Goal: Task Accomplishment & Management: Use online tool/utility

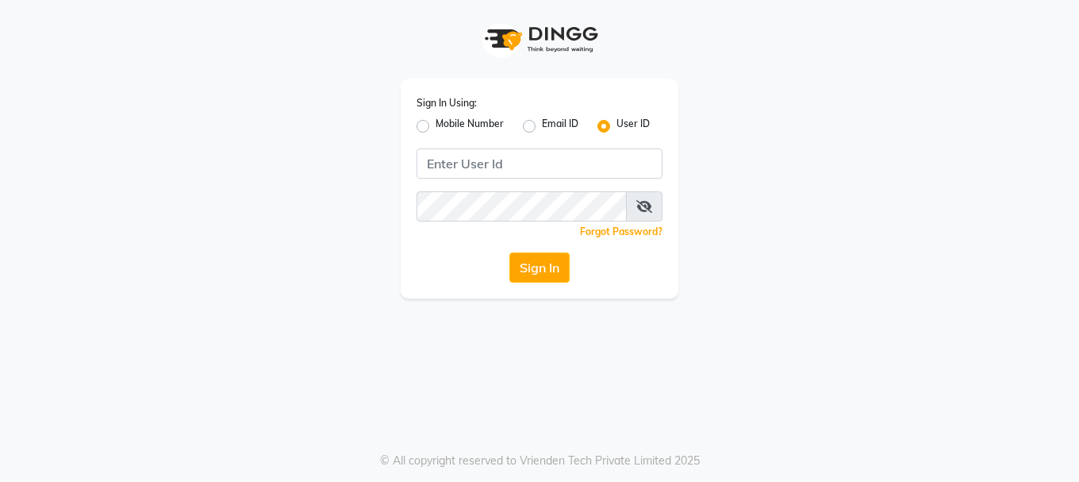
click at [468, 119] on label "Mobile Number" at bounding box center [470, 126] width 68 height 19
click at [446, 119] on input "Mobile Number" at bounding box center [441, 122] width 10 height 10
radio input "true"
radio input "false"
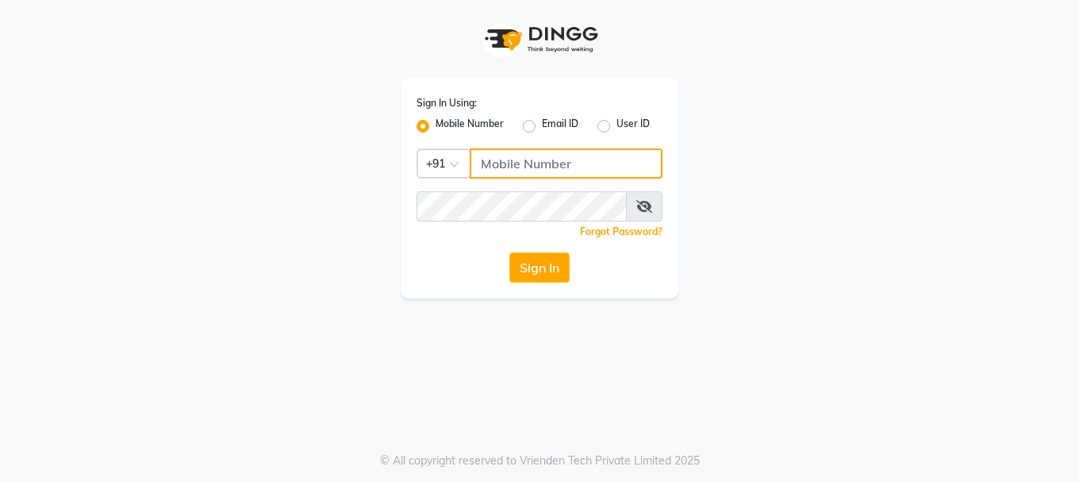
click at [509, 163] on input "Username" at bounding box center [566, 163] width 193 height 30
type input "9156651369"
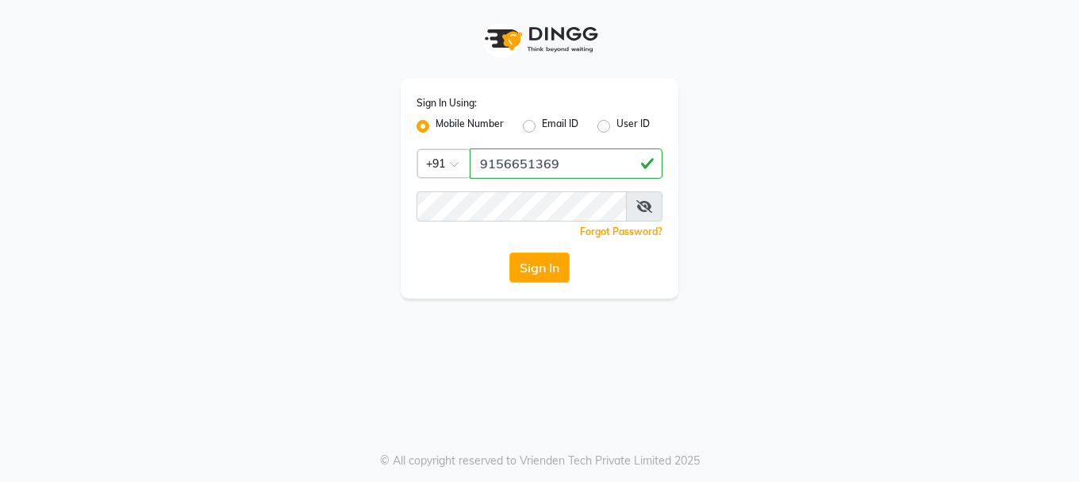
click at [571, 187] on div "Sign In Using: Mobile Number Email ID User ID Country Code × [PHONE_NUMBER] Rem…" at bounding box center [540, 189] width 278 height 220
drag, startPoint x: 573, startPoint y: 163, endPoint x: 476, endPoint y: 167, distance: 96.9
click at [476, 167] on input "9156651369" at bounding box center [566, 163] width 193 height 30
click at [536, 270] on button "Sign In" at bounding box center [539, 267] width 60 height 30
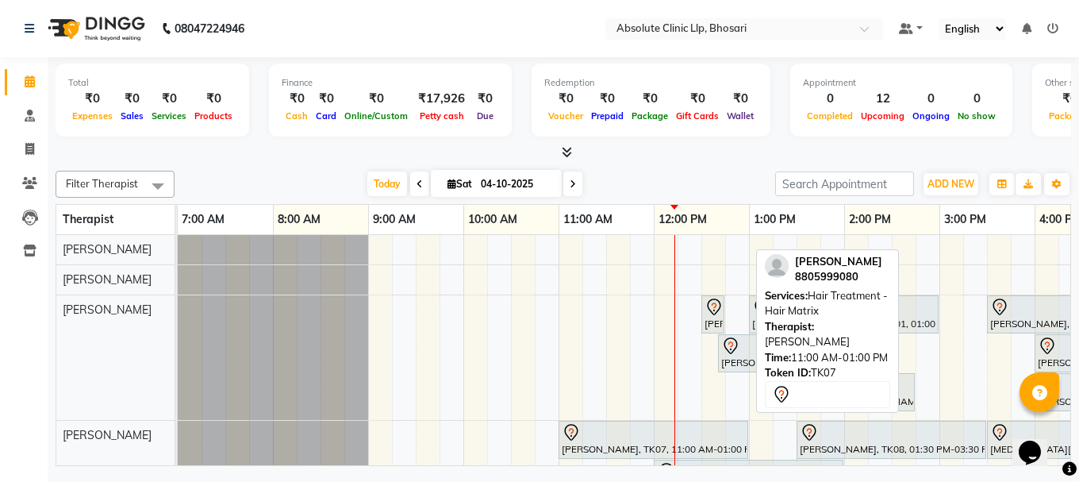
click at [693, 446] on div "[PERSON_NAME], TK07, 11:00 AM-01:00 PM, Hair Treatment - Hair Matrix" at bounding box center [653, 439] width 186 height 33
select select "7"
click at [707, 429] on div at bounding box center [653, 432] width 183 height 19
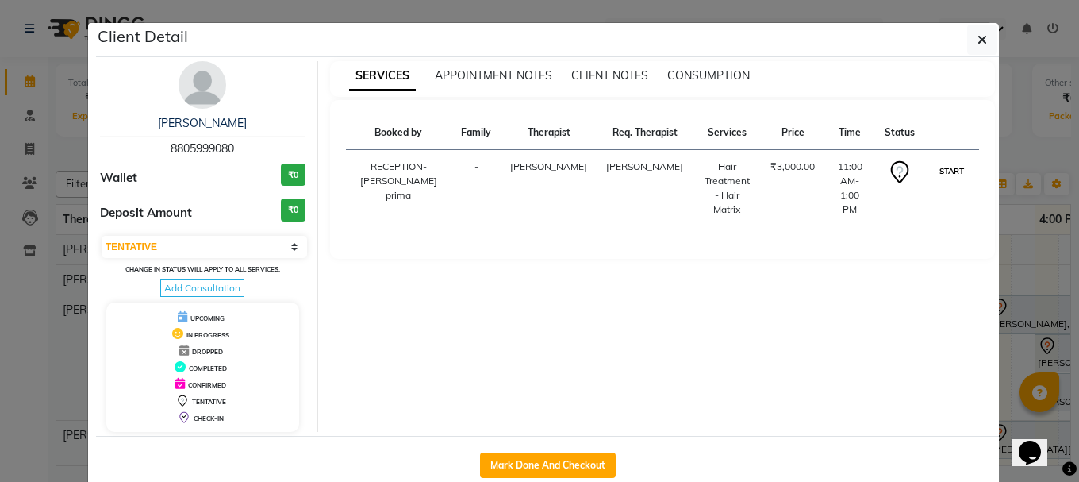
click at [947, 181] on button "START" at bounding box center [952, 171] width 33 height 20
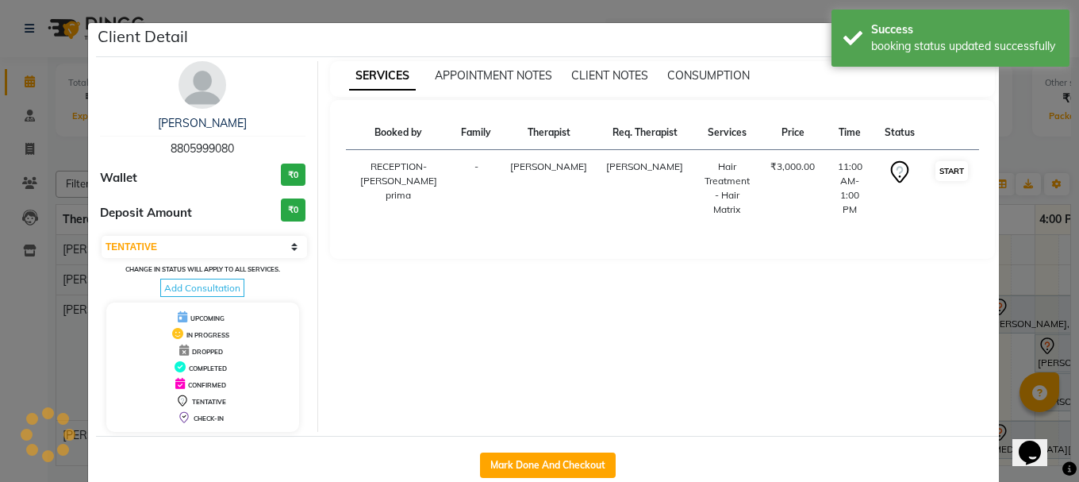
select select "1"
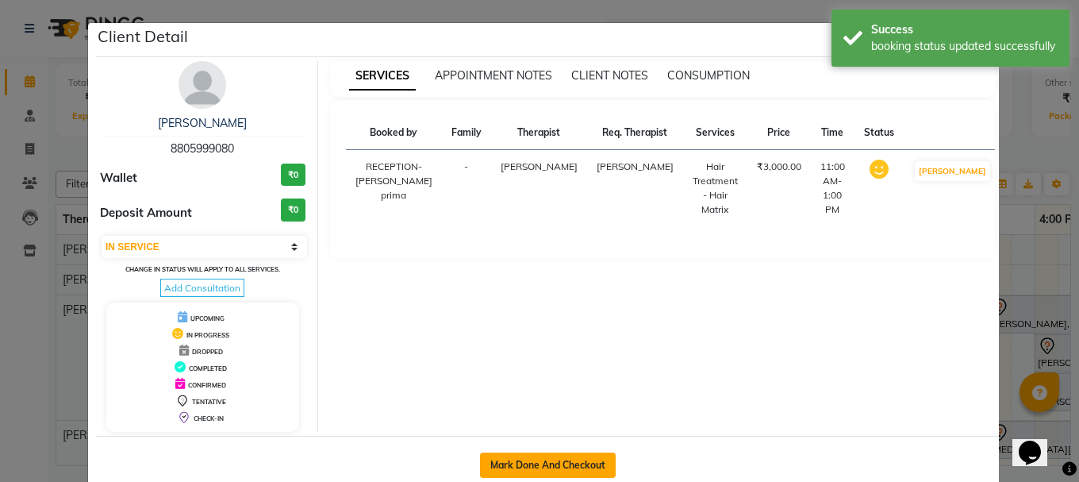
click at [606, 470] on button "Mark Done And Checkout" at bounding box center [548, 464] width 136 height 25
select select "service"
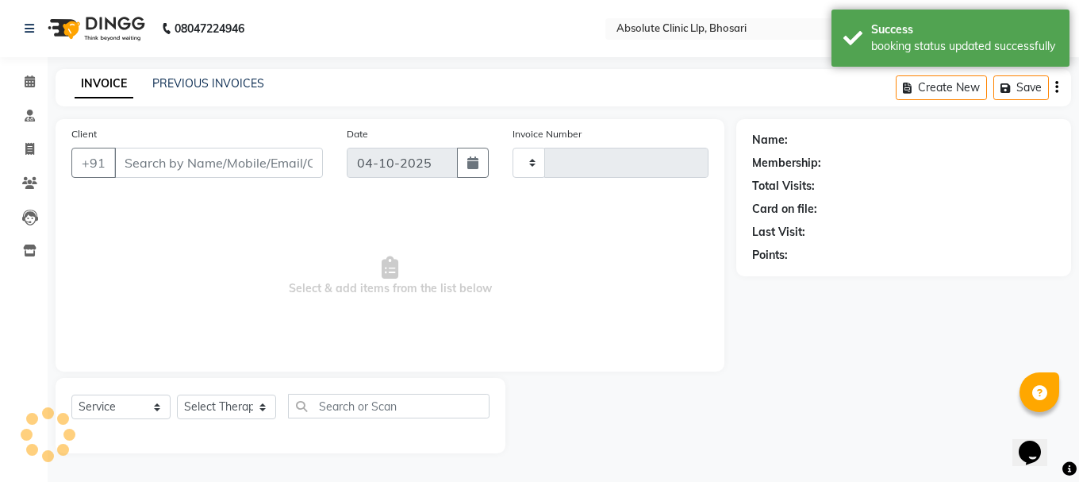
type input "2791"
select select "3"
select select "4706"
type input "8805999080"
select select "27987"
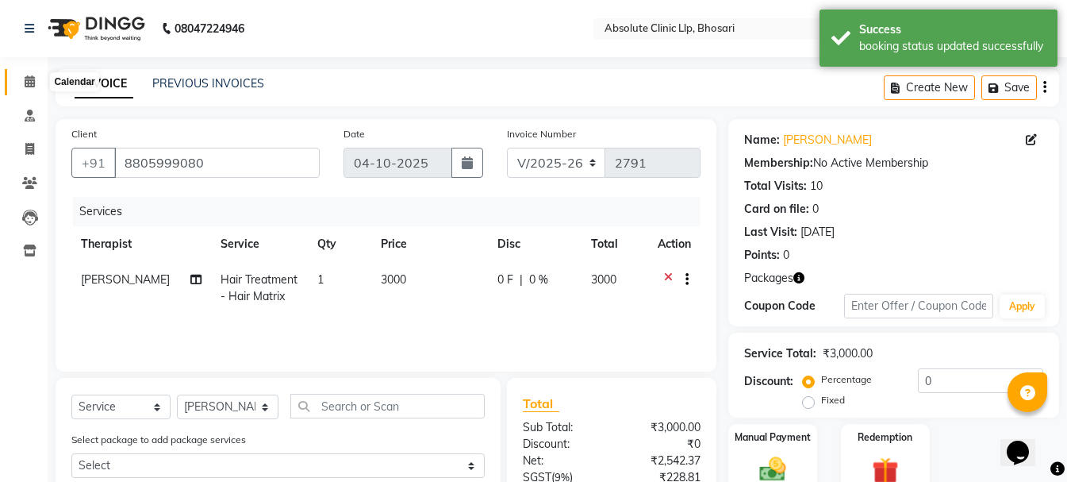
click at [29, 80] on icon at bounding box center [30, 81] width 10 height 12
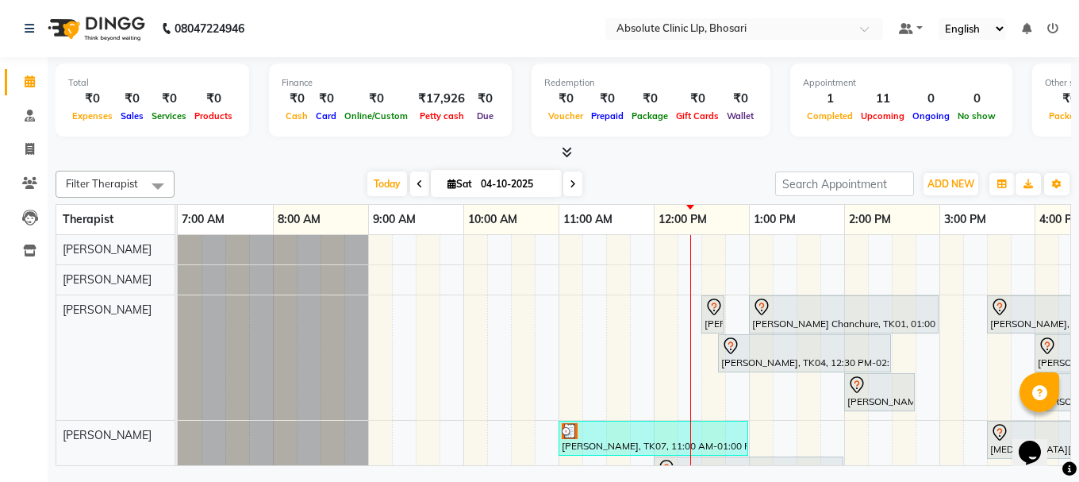
click at [29, 94] on link "Calendar" at bounding box center [24, 82] width 38 height 26
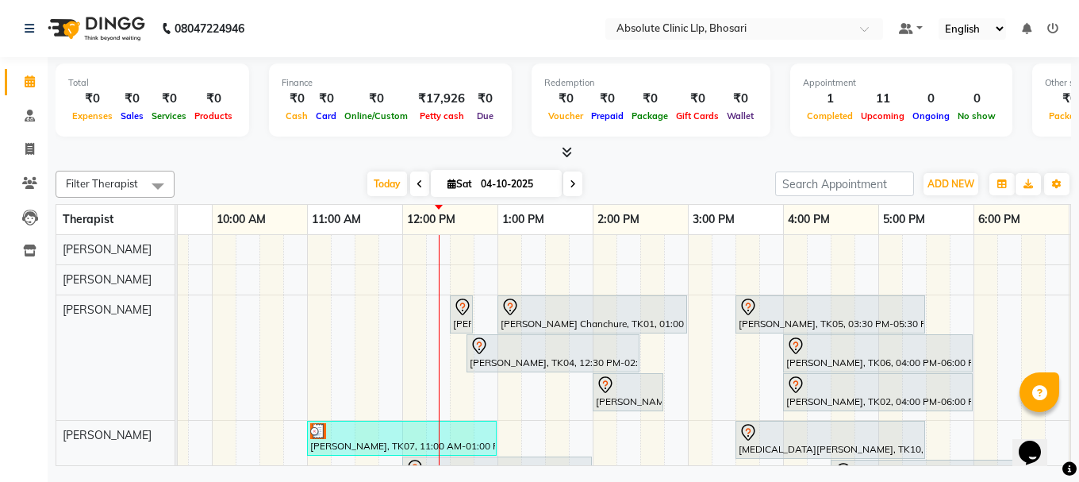
scroll to position [79, 0]
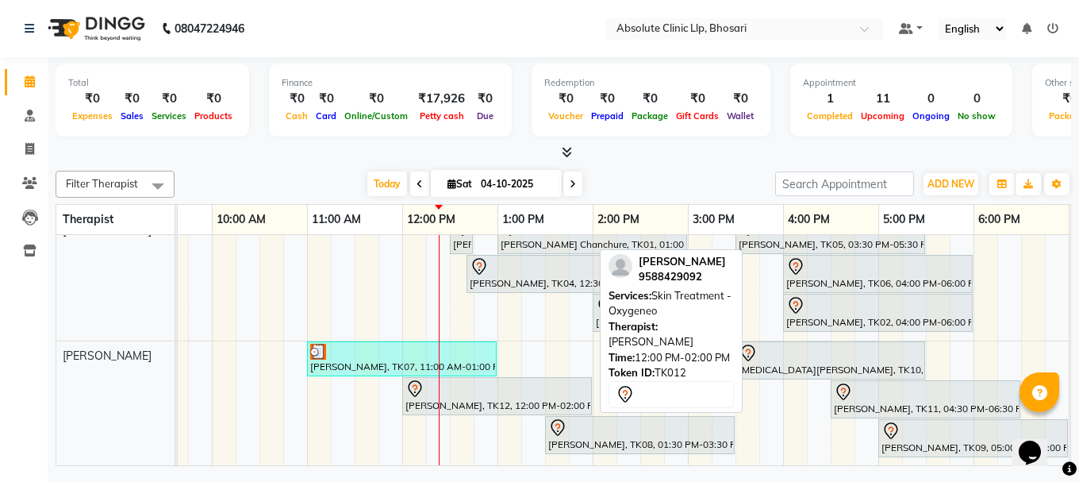
click at [509, 393] on div at bounding box center [496, 388] width 183 height 19
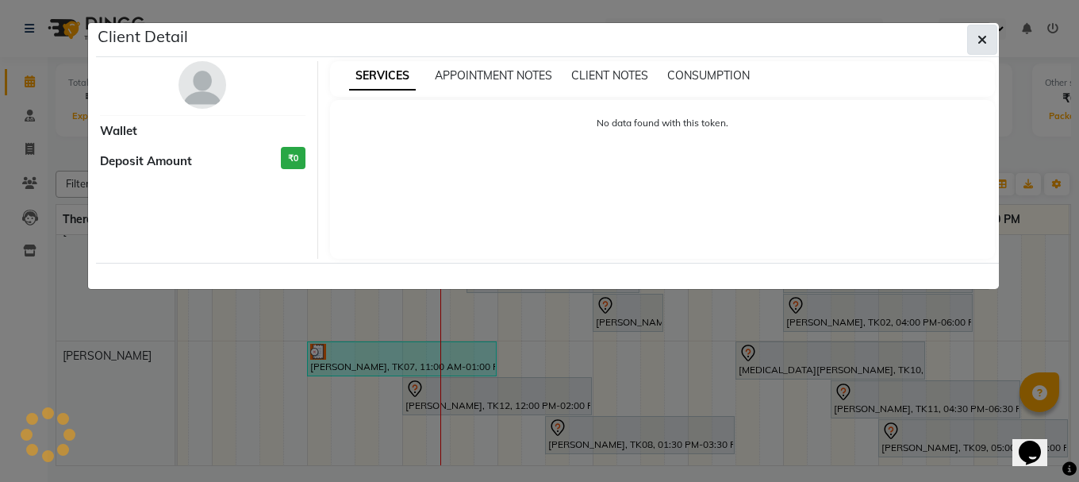
click at [992, 38] on button "button" at bounding box center [982, 40] width 30 height 30
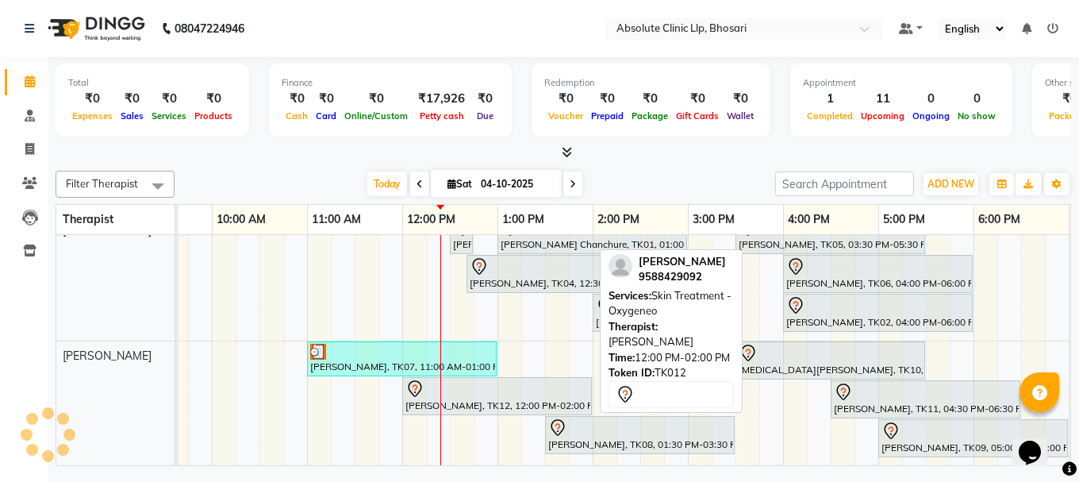
click at [567, 382] on div at bounding box center [496, 388] width 183 height 19
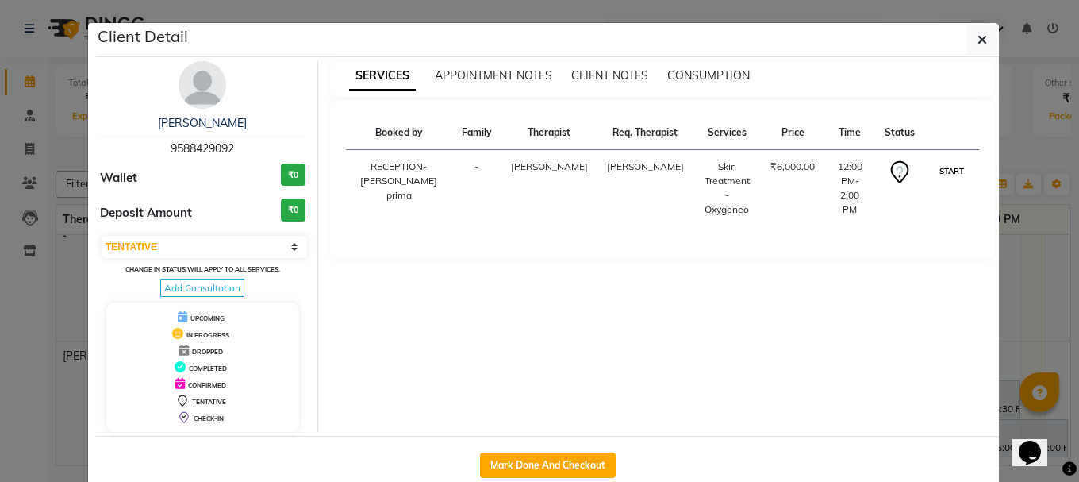
click at [936, 181] on button "START" at bounding box center [952, 171] width 33 height 20
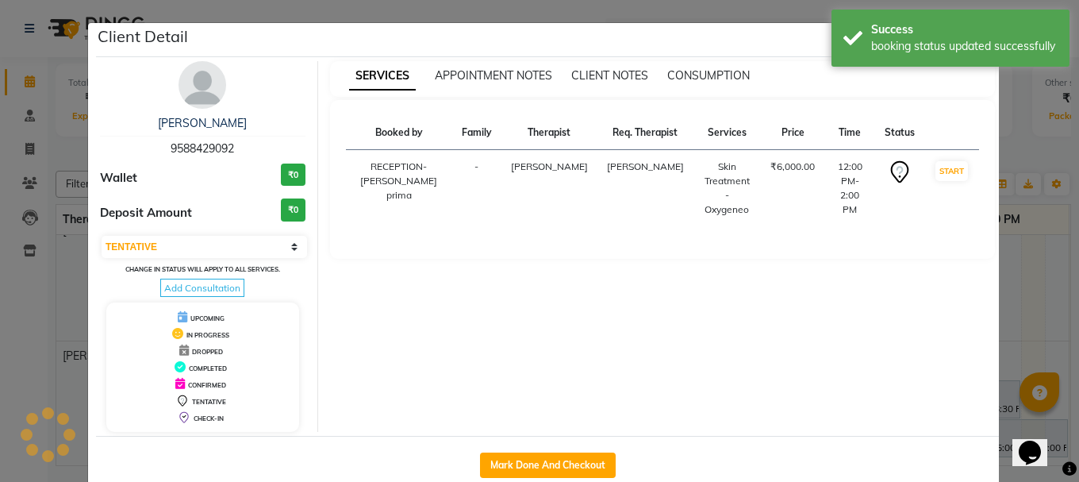
select select "1"
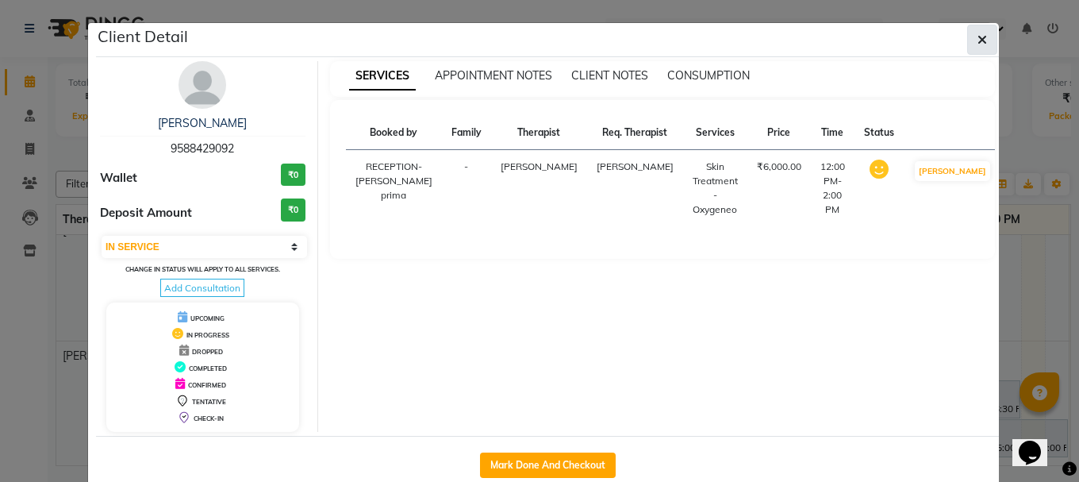
click at [982, 31] on button "button" at bounding box center [982, 40] width 30 height 30
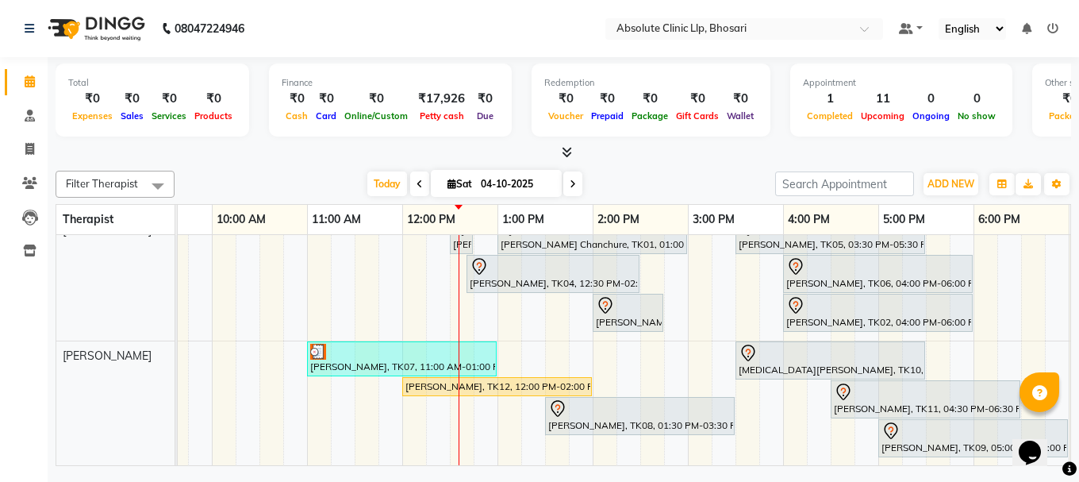
drag, startPoint x: 1076, startPoint y: 257, endPoint x: 223, endPoint y: 147, distance: 860.1
click at [223, 147] on div at bounding box center [564, 152] width 1016 height 17
